Goal: Transaction & Acquisition: Purchase product/service

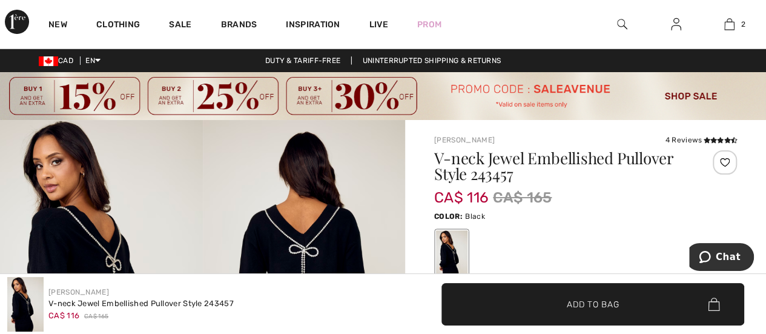
click at [118, 7] on div "Clothing" at bounding box center [118, 24] width 73 height 48
click at [125, 128] on img at bounding box center [101, 272] width 203 height 304
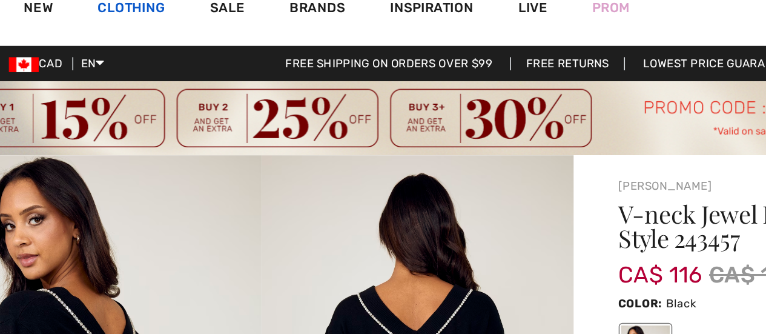
click at [126, 24] on link "Clothing" at bounding box center [118, 25] width 44 height 13
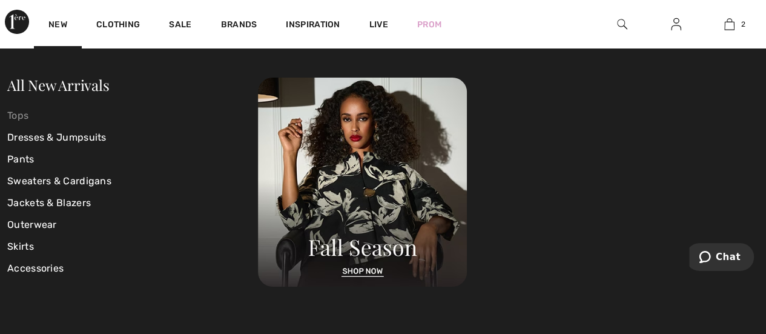
click at [144, 7] on div "Clothing" at bounding box center [118, 24] width 73 height 48
click at [117, 109] on link "Tops" at bounding box center [132, 116] width 251 height 22
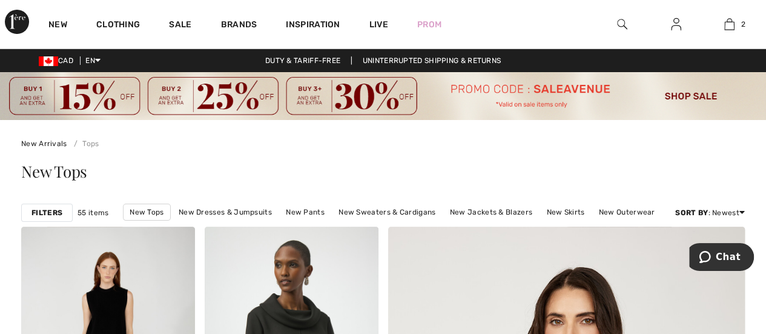
click at [144, 7] on div "Clothing" at bounding box center [118, 24] width 73 height 48
